Goal: Task Accomplishment & Management: Use online tool/utility

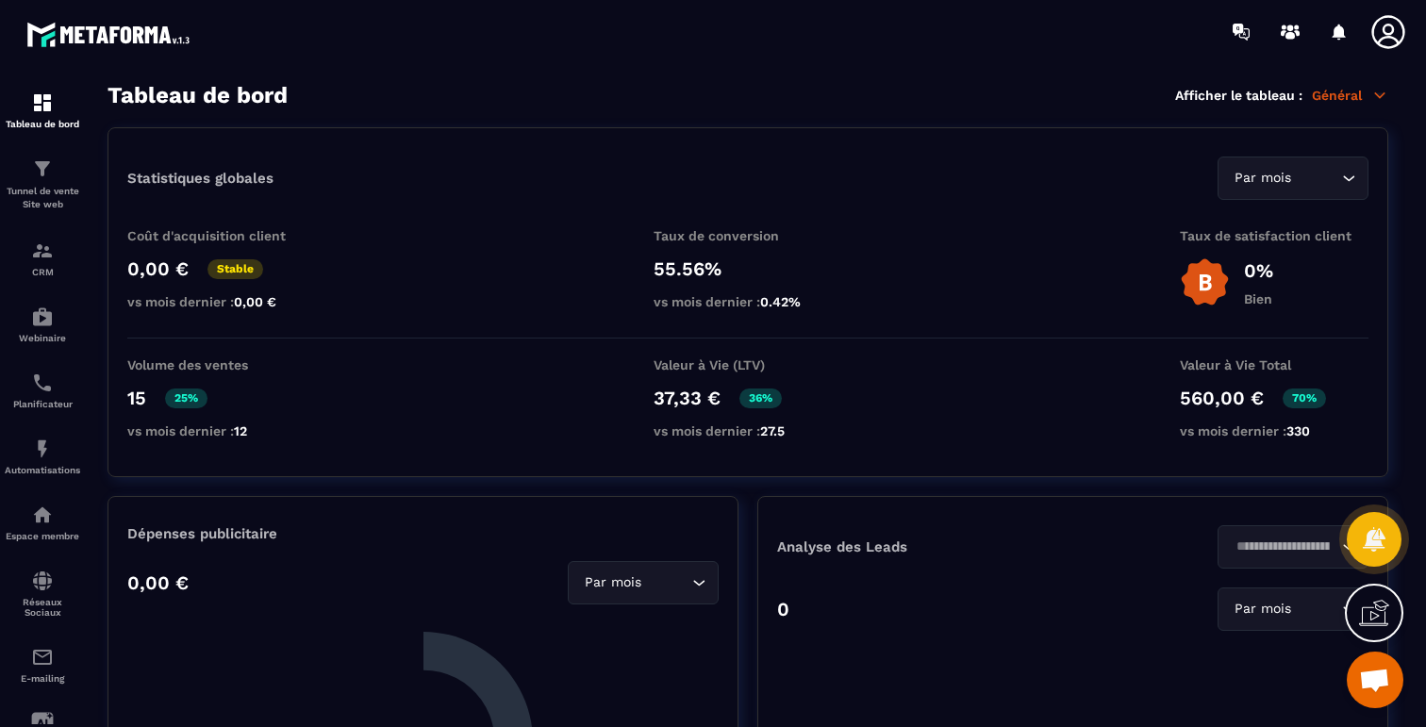
scroll to position [7074, 0]
click at [45, 470] on p "Automatisations" at bounding box center [42, 470] width 75 height 10
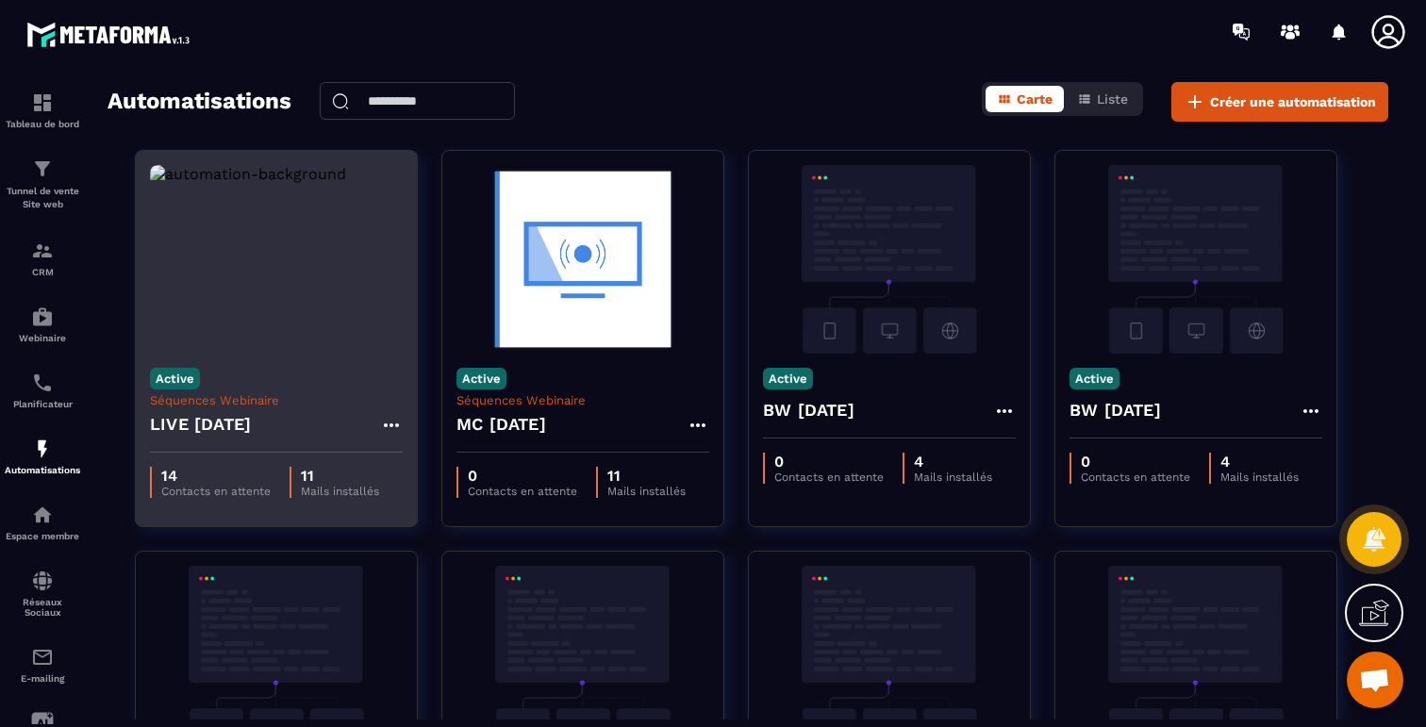
click at [307, 424] on div "LIVE [DATE]" at bounding box center [276, 429] width 253 height 45
click at [251, 424] on h4 "LIVE [DATE]" at bounding box center [200, 424] width 101 height 26
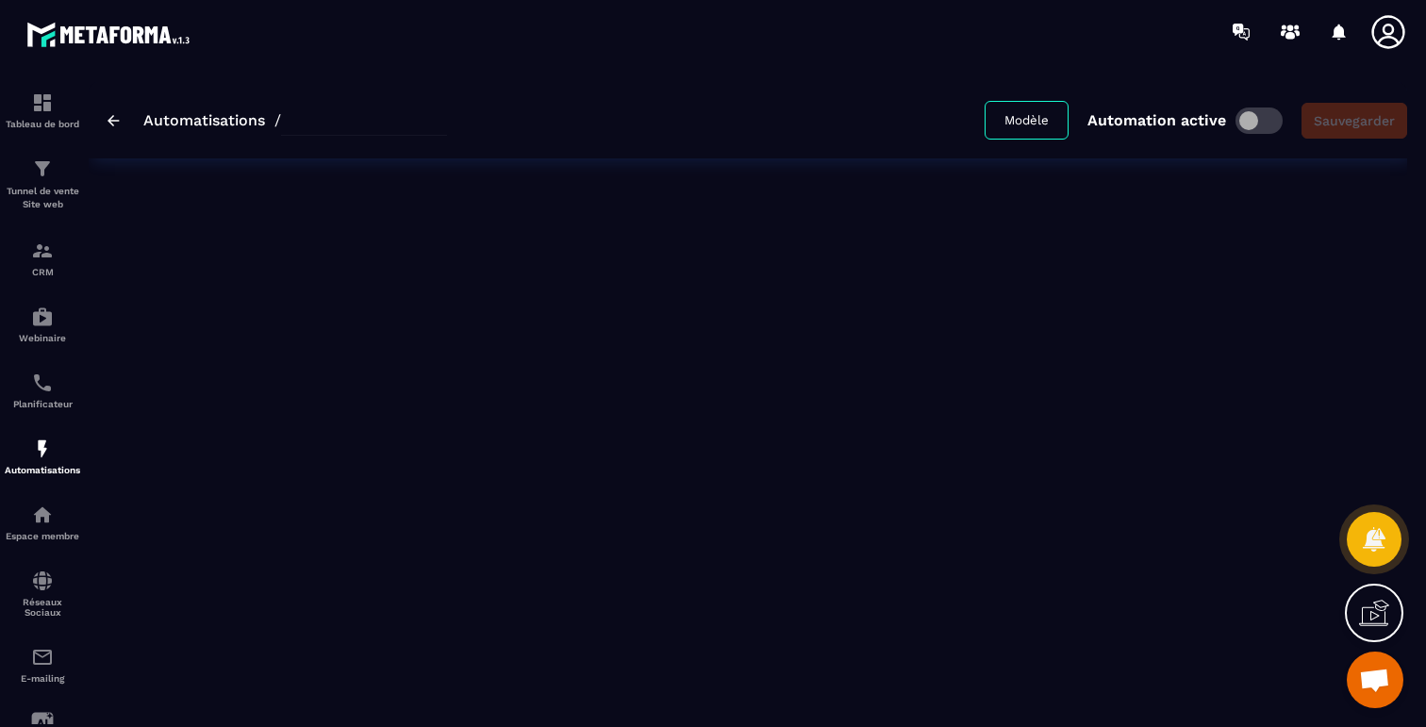
type input "**********"
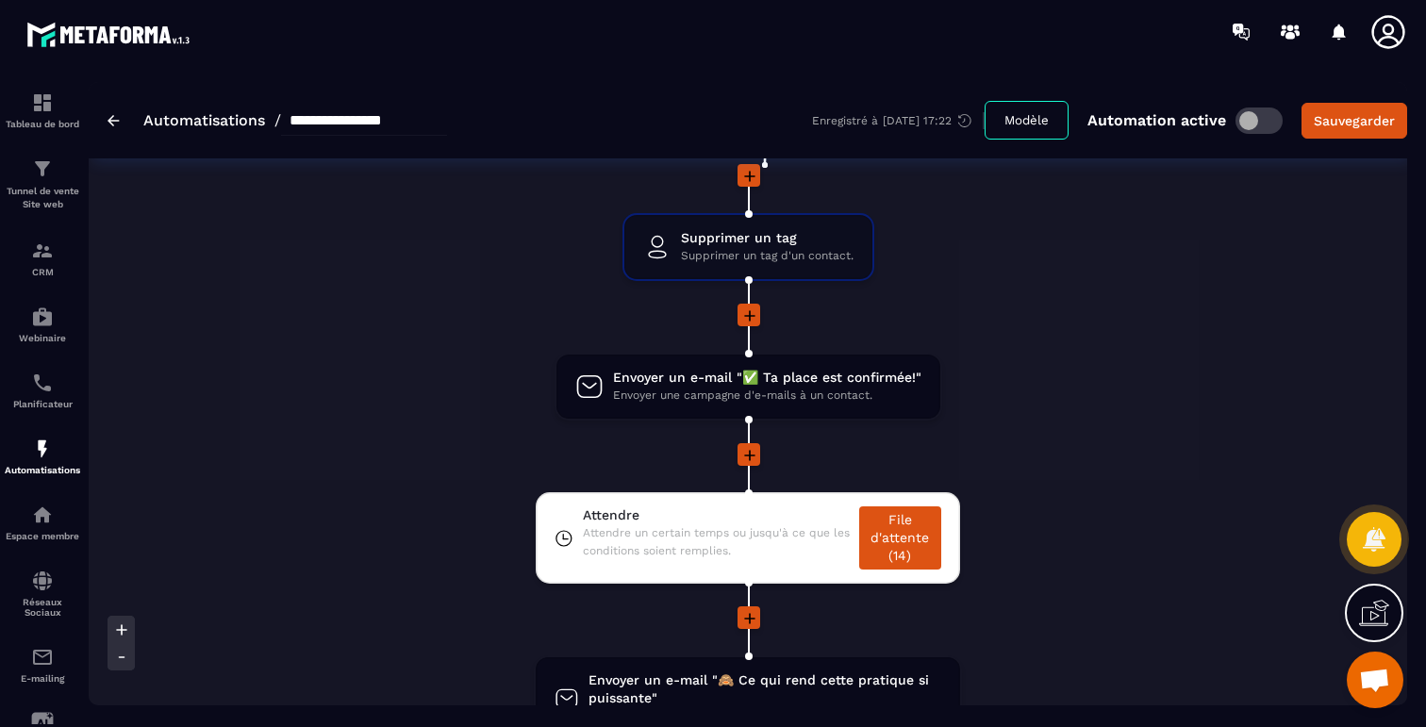
scroll to position [226, 0]
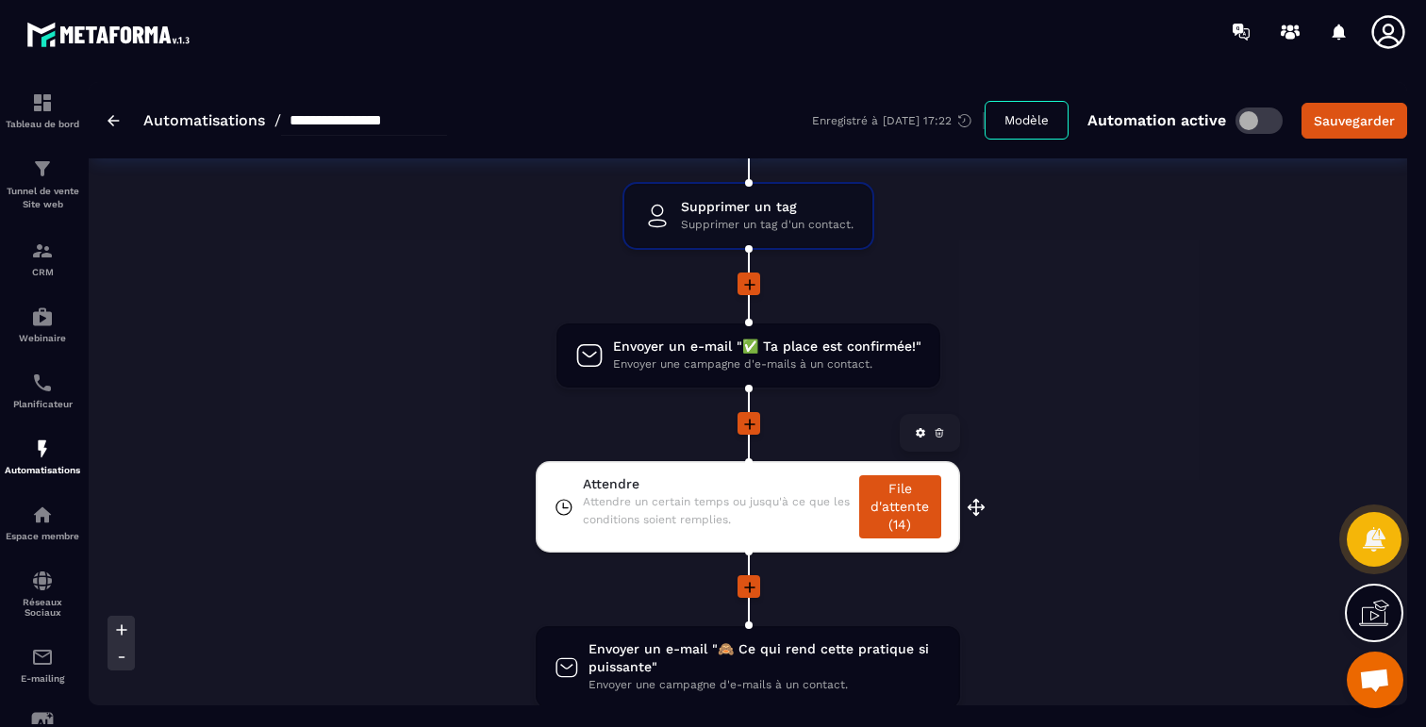
click at [891, 516] on link "File d'attente (14)" at bounding box center [900, 506] width 82 height 63
